Goal: Transaction & Acquisition: Purchase product/service

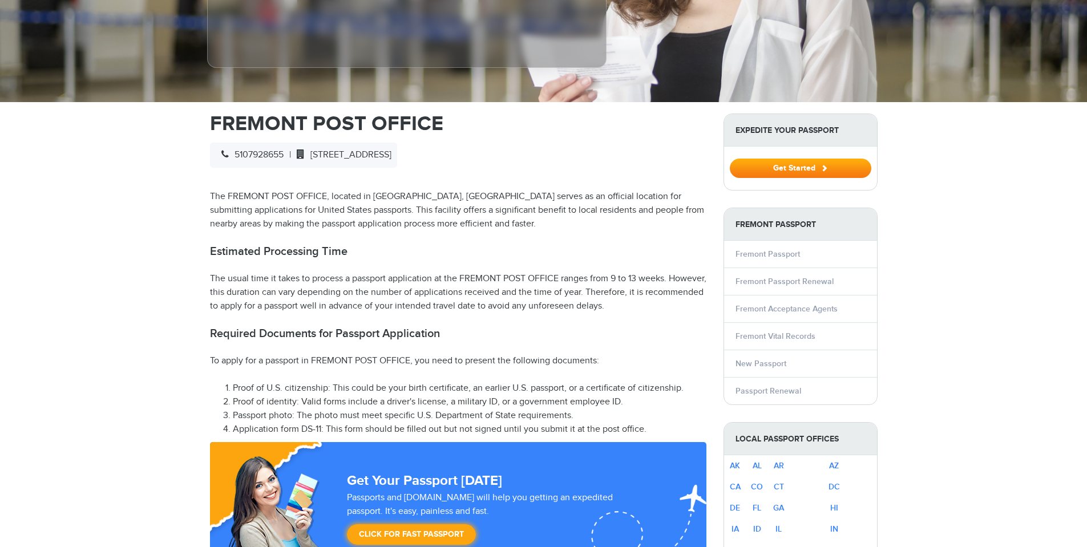
scroll to position [320, 0]
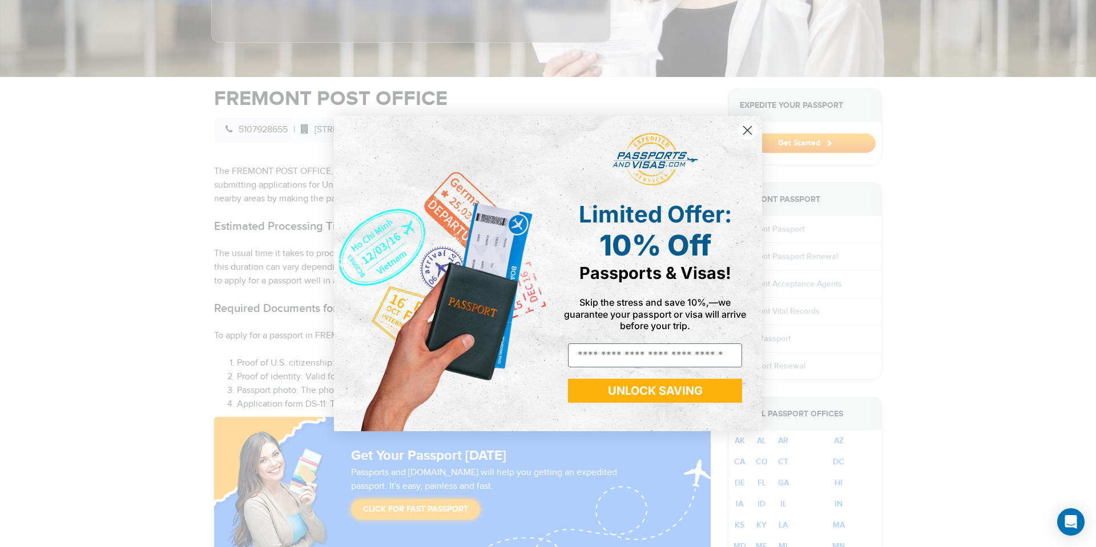
click at [747, 132] on circle "Close dialog" at bounding box center [747, 130] width 19 height 19
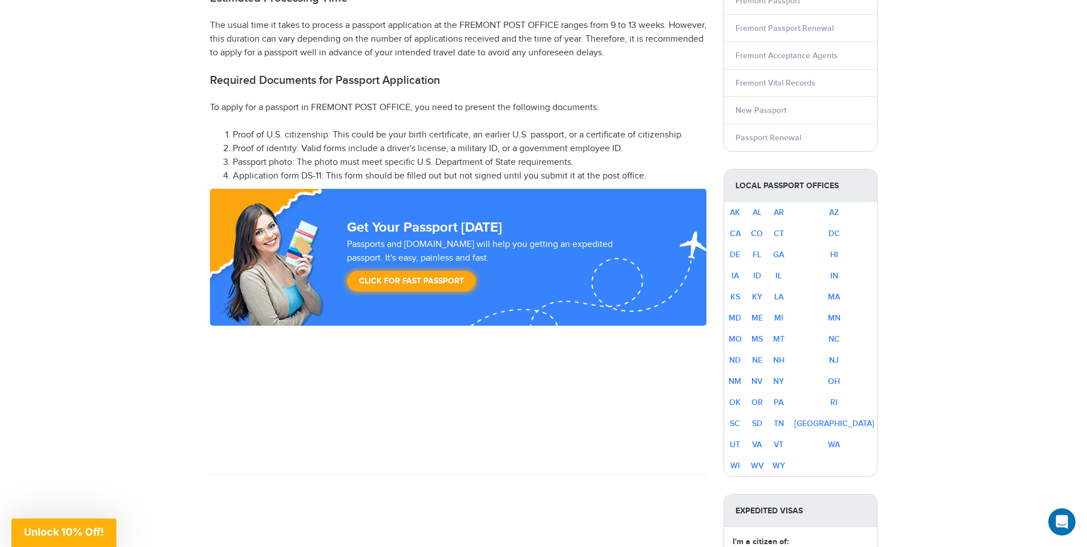
scroll to position [0, 0]
click at [793, 23] on link "Fremont Passport Renewal" at bounding box center [785, 28] width 98 height 10
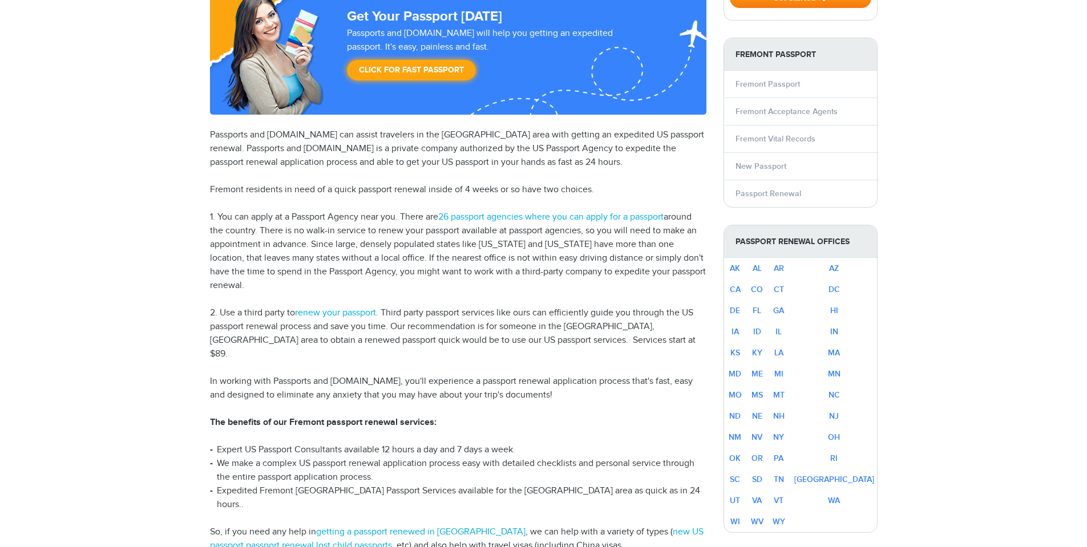
select select "**********"
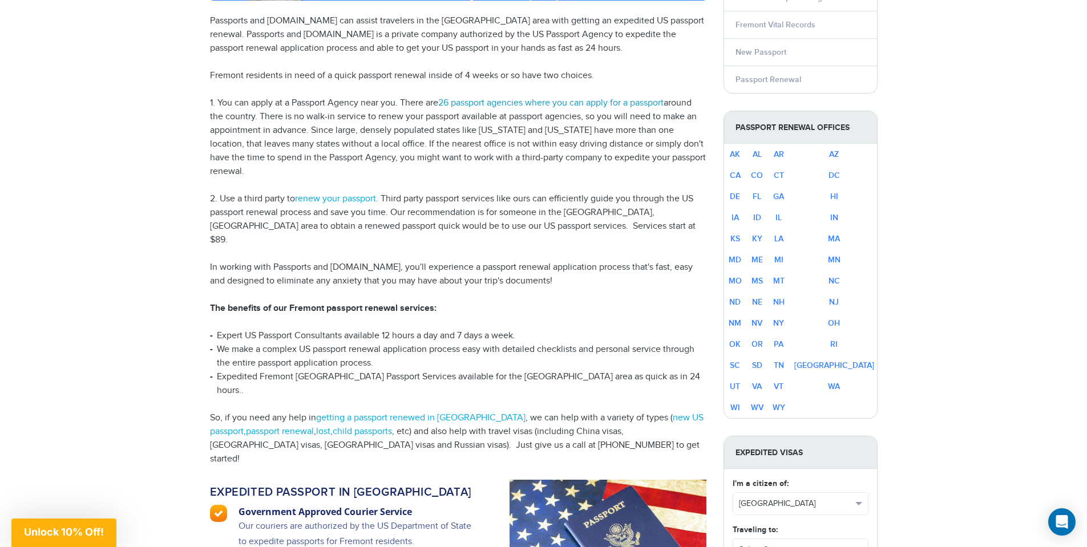
click at [563, 99] on link "26 passport agencies where you can apply for a passport" at bounding box center [550, 103] width 225 height 11
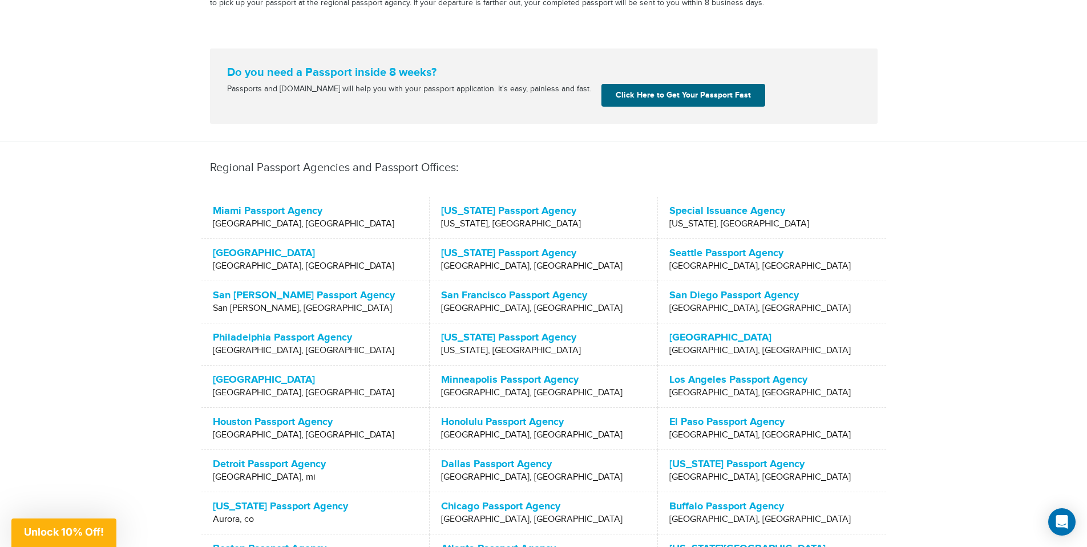
scroll to position [285, 0]
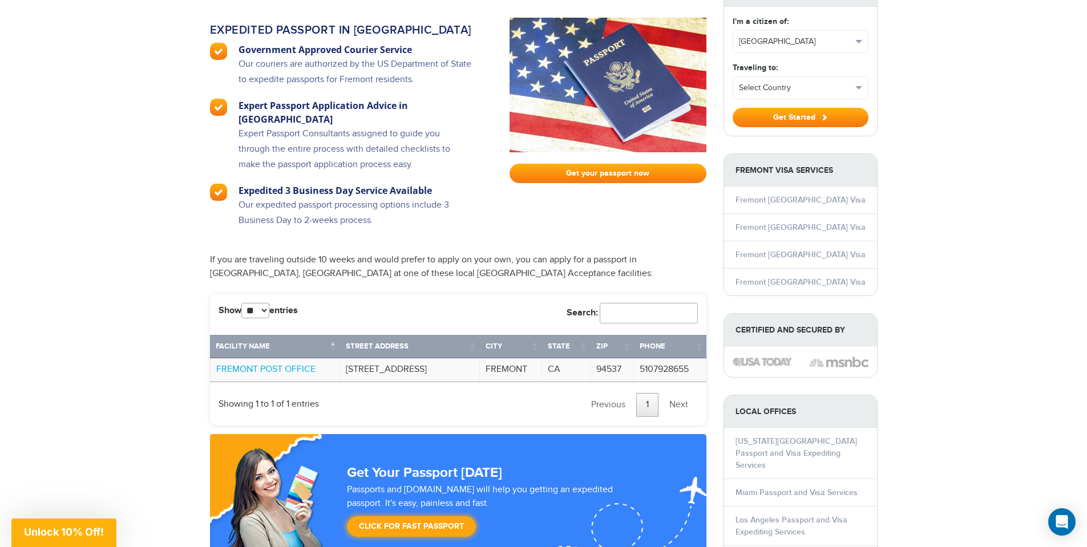
scroll to position [799, 0]
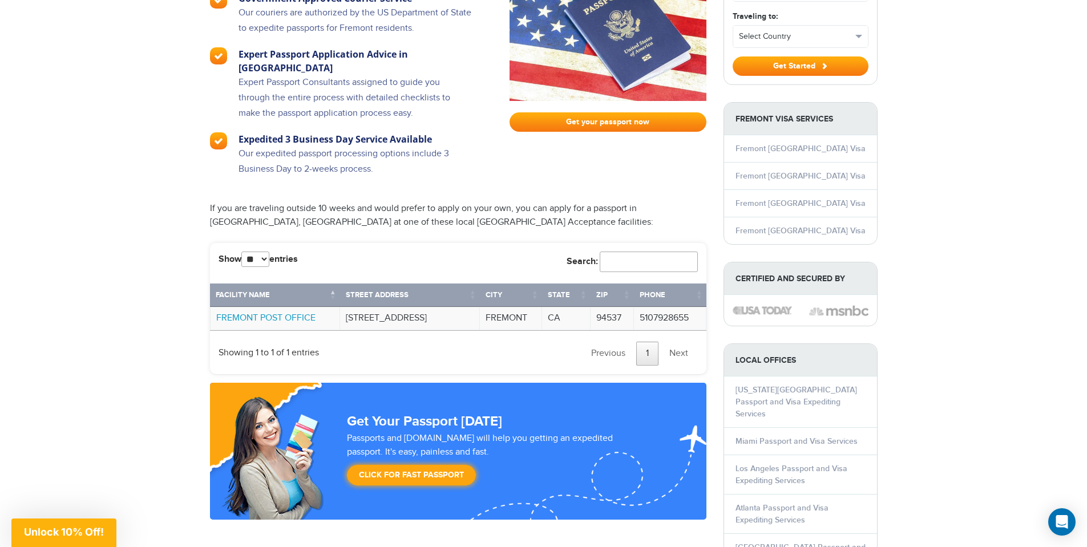
click at [273, 313] on link "FREMONT POST OFFICE" at bounding box center [265, 318] width 99 height 11
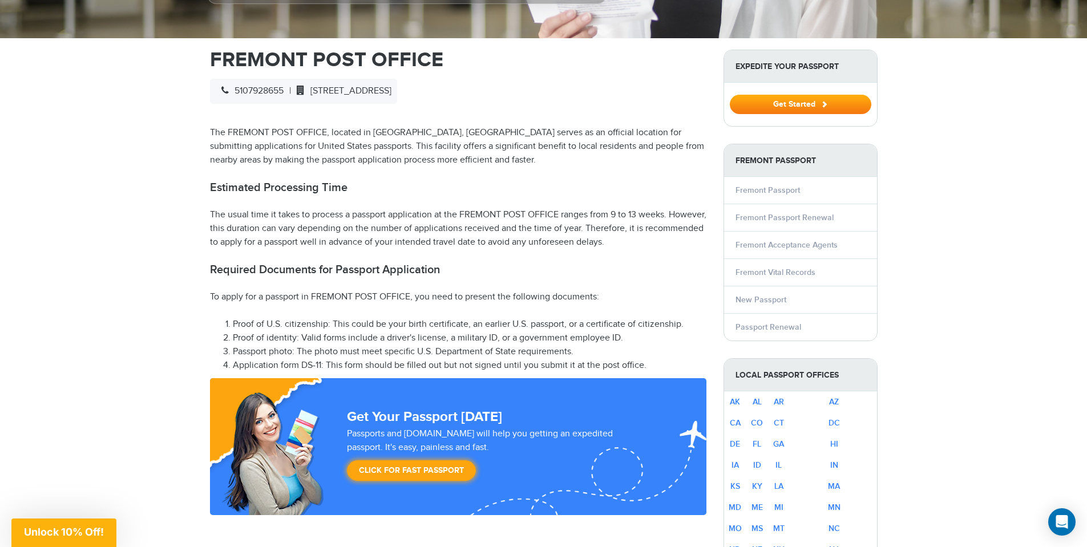
scroll to position [331, 0]
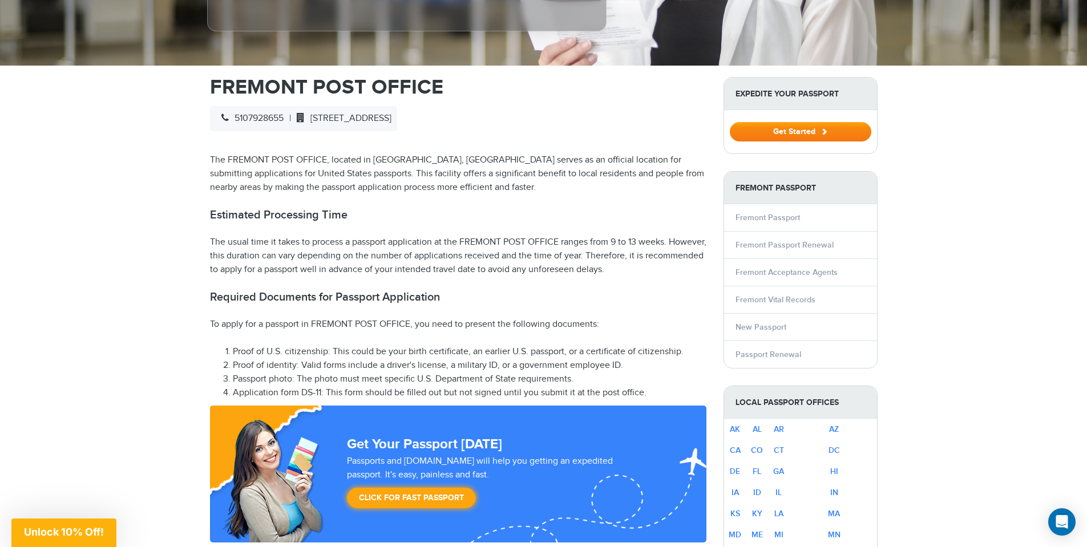
click at [768, 122] on button "Get Started" at bounding box center [801, 131] width 142 height 19
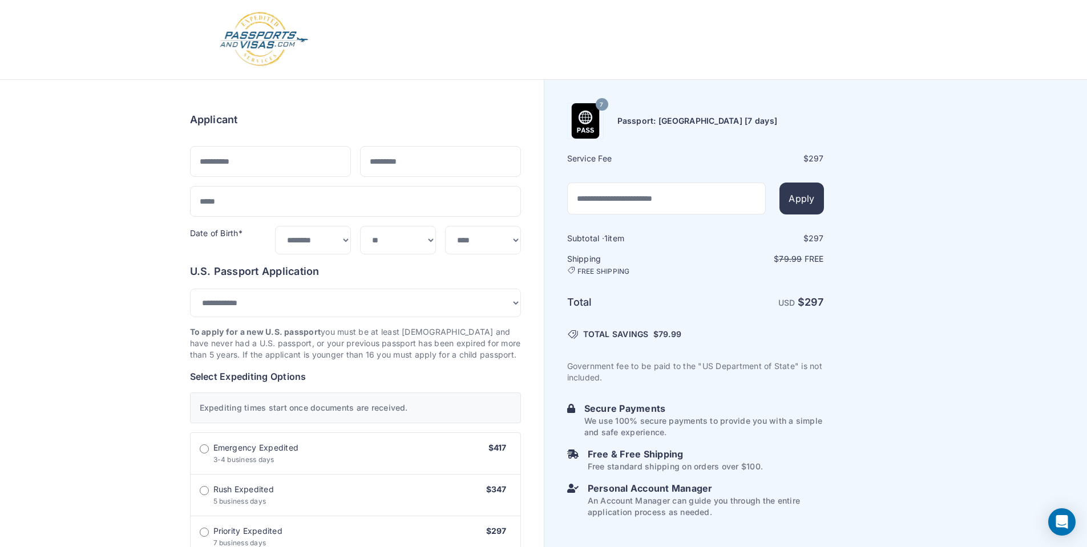
select select "***"
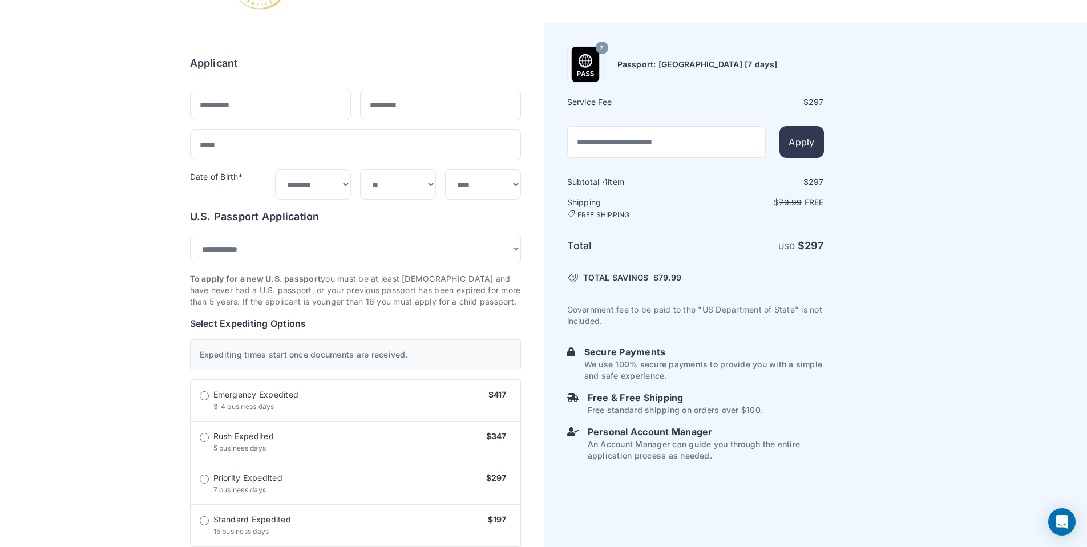
scroll to position [57, 0]
drag, startPoint x: 830, startPoint y: 247, endPoint x: 766, endPoint y: 238, distance: 64.6
click at [766, 238] on div "7 Passport: New Passport [7 days] Service Fee $ 297 Apply 1 $" at bounding box center [815, 530] width 543 height 1014
click at [652, 256] on div "Subtotal · 1 item $ 297 Shipping FREE SHIPPING $ 79.99 Free Total USD $ 297 $" at bounding box center [695, 318] width 257 height 285
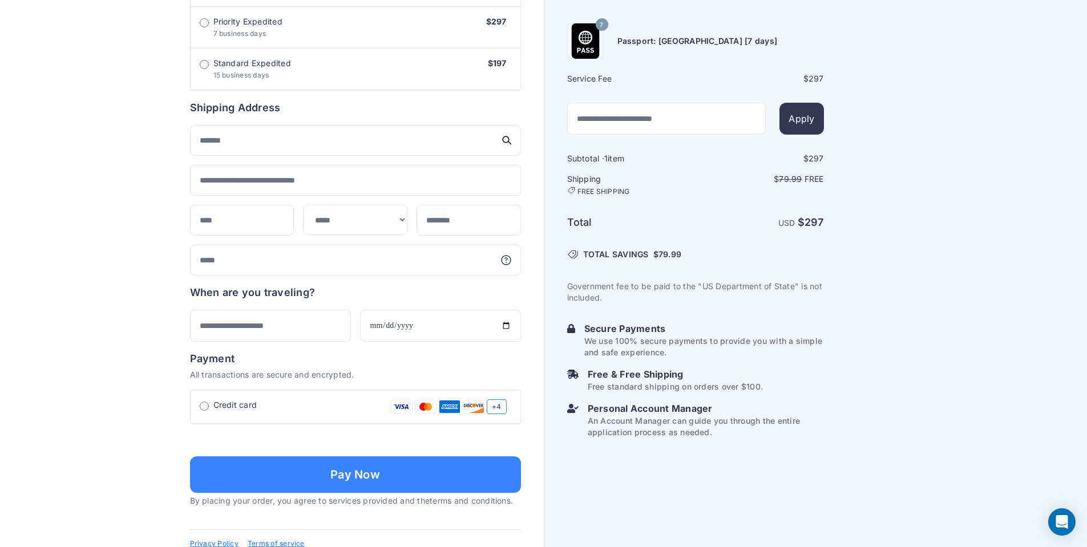
scroll to position [514, 0]
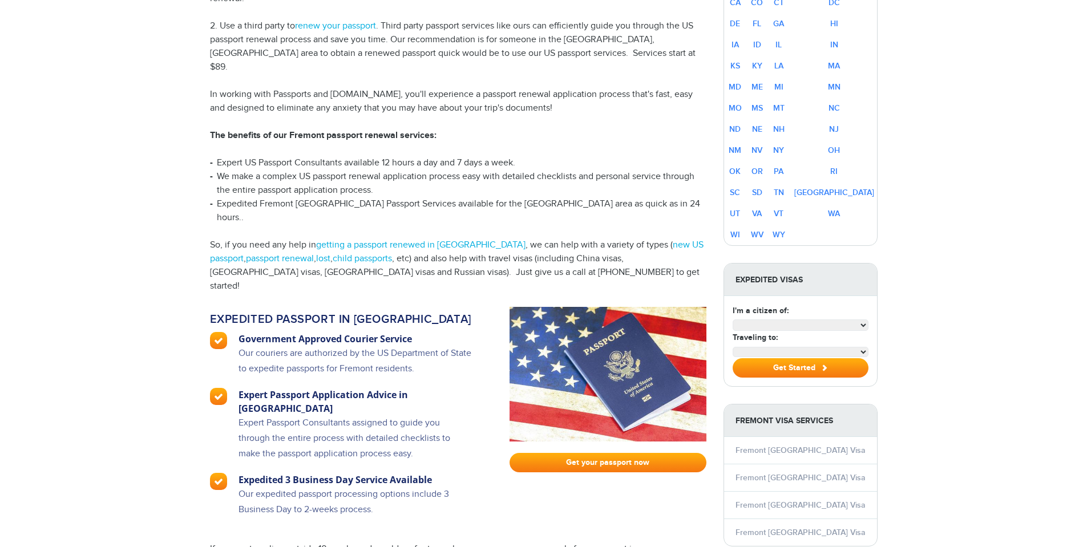
scroll to position [228, 0]
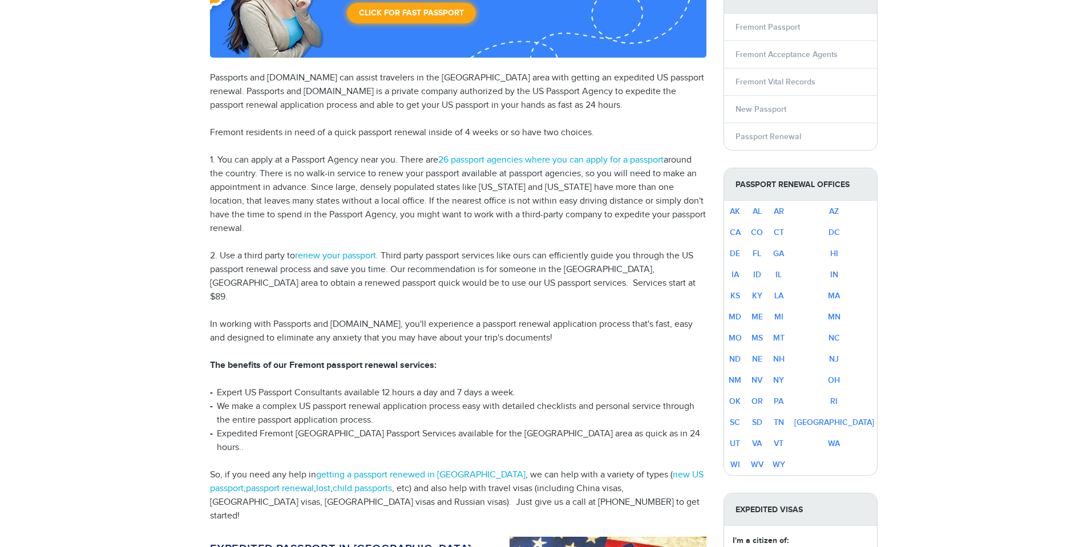
select select "**********"
